Goal: Transaction & Acquisition: Purchase product/service

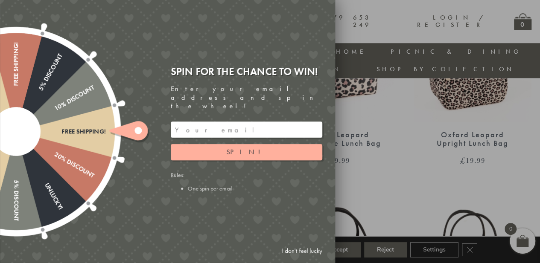
scroll to position [434, 0]
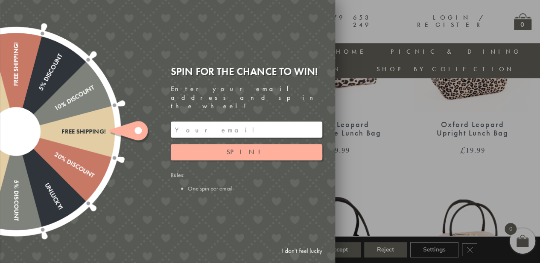
click at [203, 122] on input "email" at bounding box center [246, 130] width 151 height 16
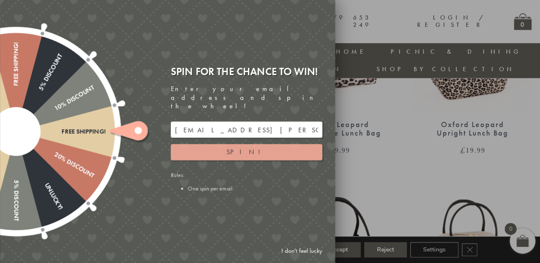
click at [204, 144] on button "Spin!" at bounding box center [246, 152] width 151 height 16
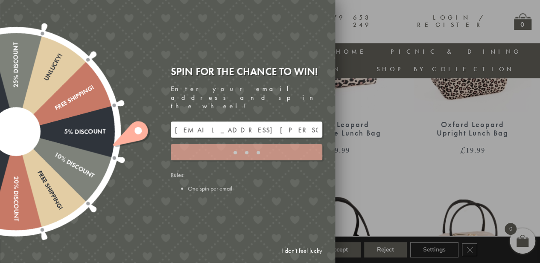
type input "GHM9BH6T"
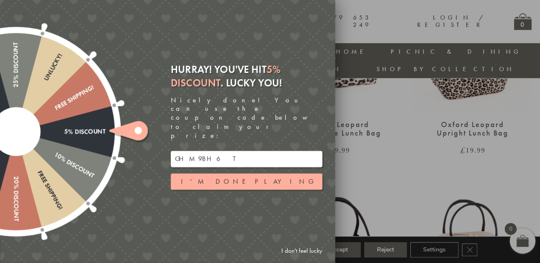
click at [221, 151] on input "GHM9BH6T" at bounding box center [246, 159] width 151 height 16
drag, startPoint x: 210, startPoint y: 144, endPoint x: 147, endPoint y: 143, distance: 63.2
click at [147, 143] on div "Free shipping! 20% Discount Unlucky! 5% Discount 10% Discount Unlucky! 15% Disc…" at bounding box center [119, 131] width 431 height 263
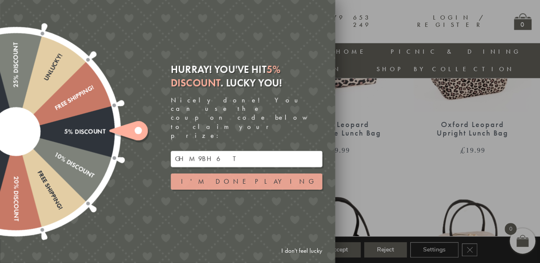
click at [201, 174] on button "I'm done playing" at bounding box center [246, 182] width 151 height 16
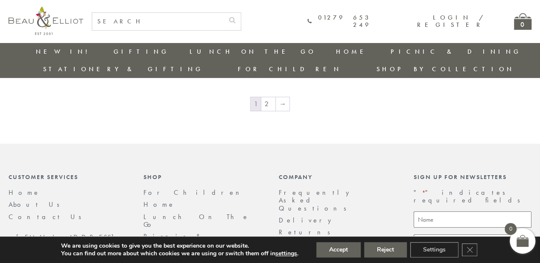
scroll to position [1469, 0]
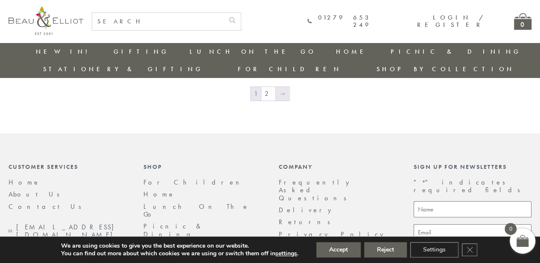
click at [284, 87] on link "→" at bounding box center [283, 94] width 14 height 14
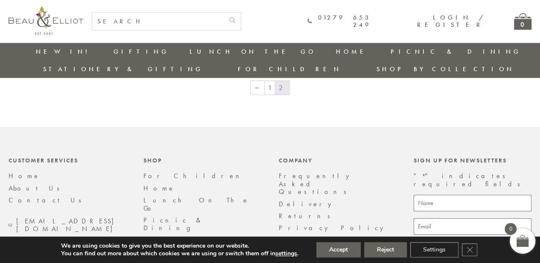
scroll to position [1272, 0]
